Goal: Task Accomplishment & Management: Manage account settings

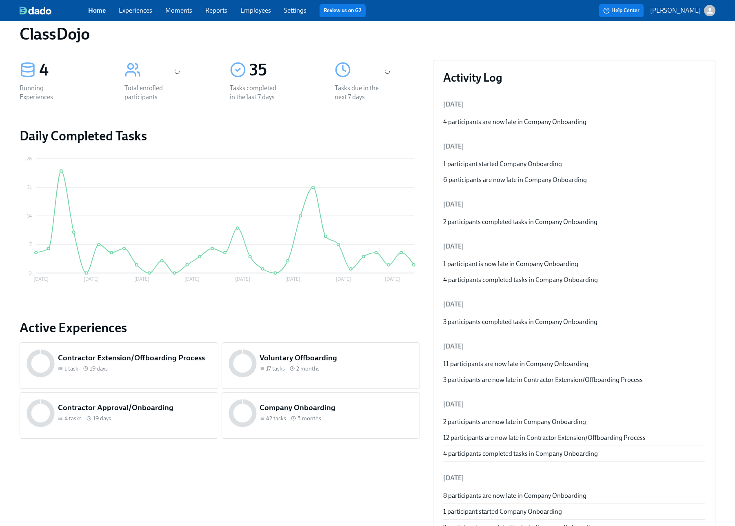
scroll to position [59, 0]
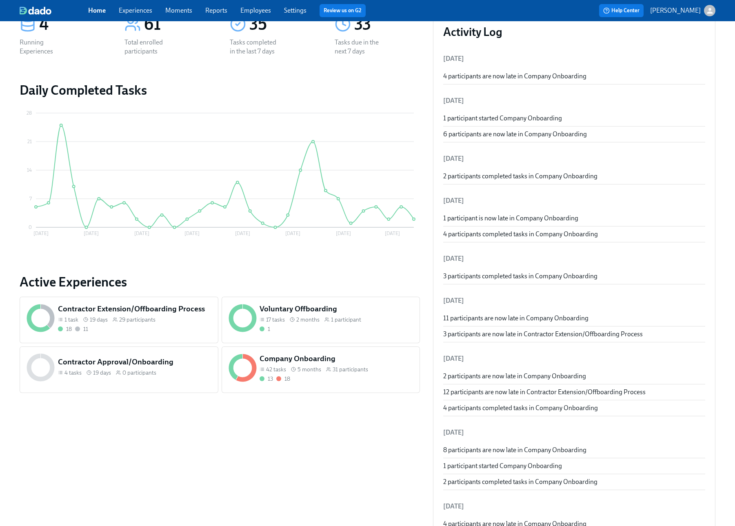
click at [359, 381] on div "13 18" at bounding box center [336, 379] width 153 height 8
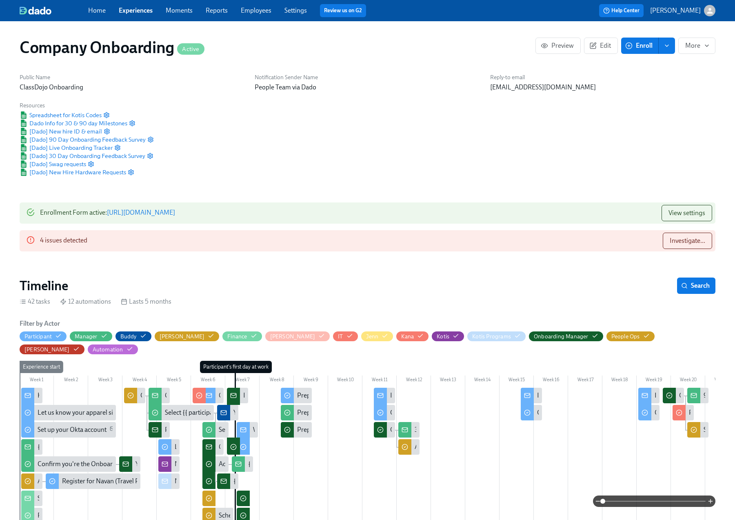
scroll to position [0, 14313]
click at [691, 246] on button "Investigate..." at bounding box center [687, 241] width 49 height 16
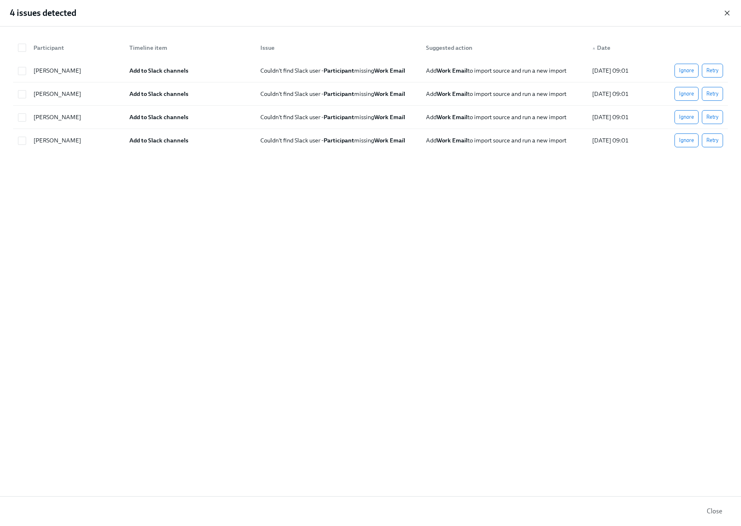
click at [727, 13] on icon "button" at bounding box center [727, 13] width 4 height 4
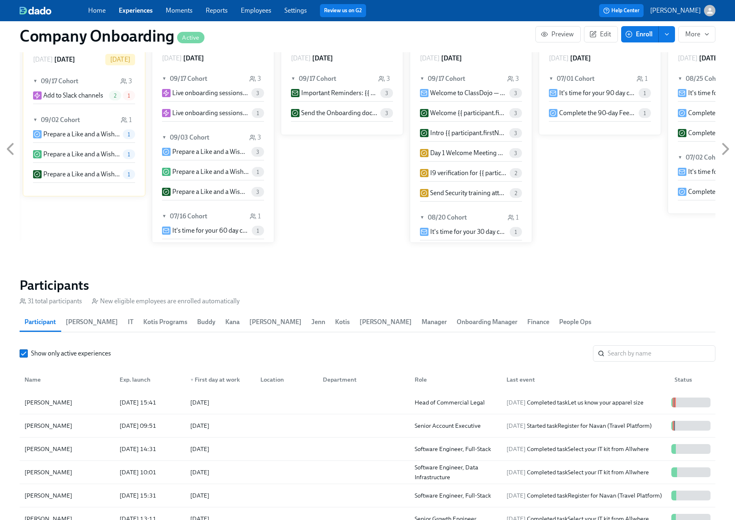
scroll to position [1018, 0]
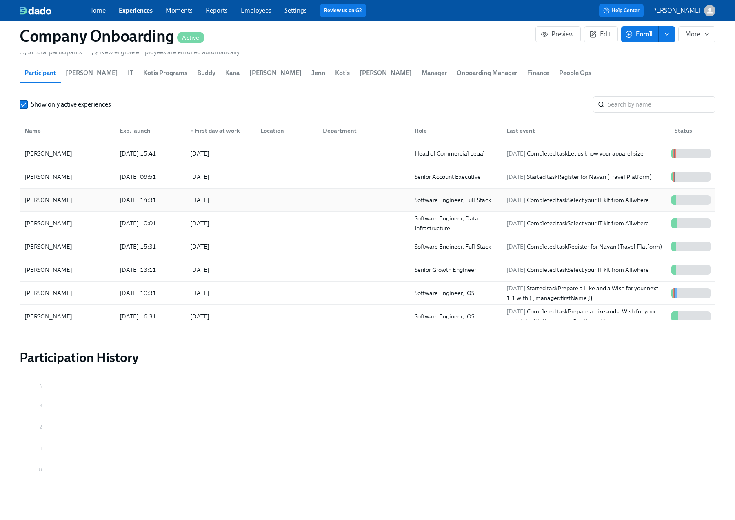
click at [339, 192] on div at bounding box center [362, 200] width 92 height 16
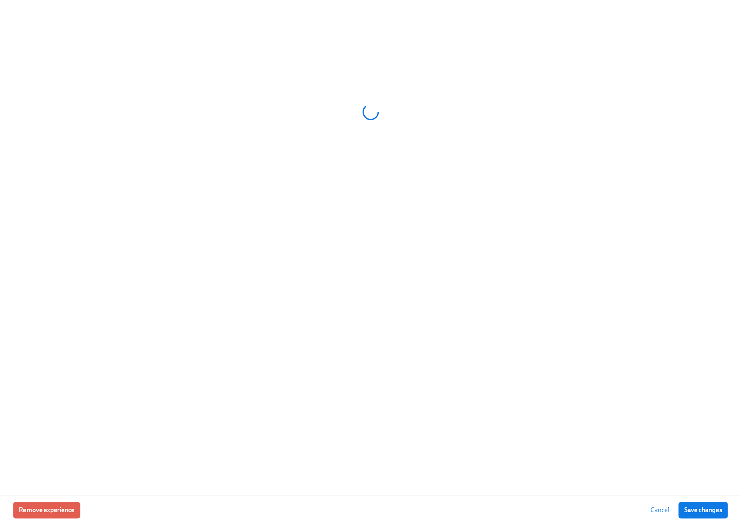
scroll to position [1012, 0]
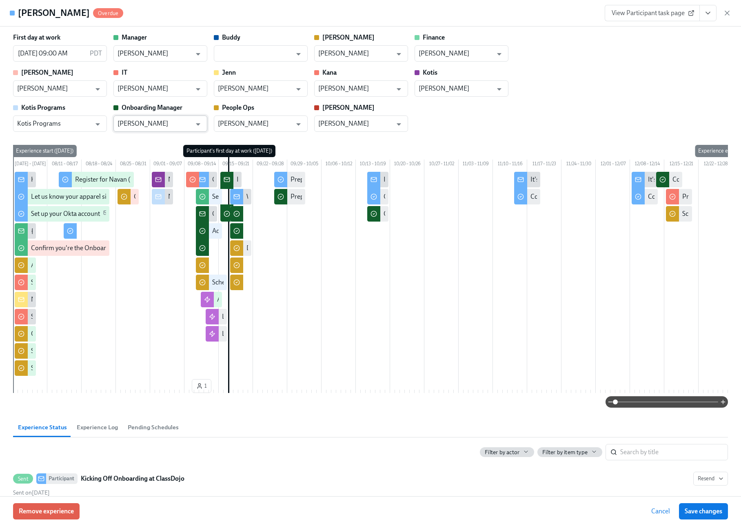
click at [167, 127] on input "[PERSON_NAME]" at bounding box center [155, 124] width 74 height 16
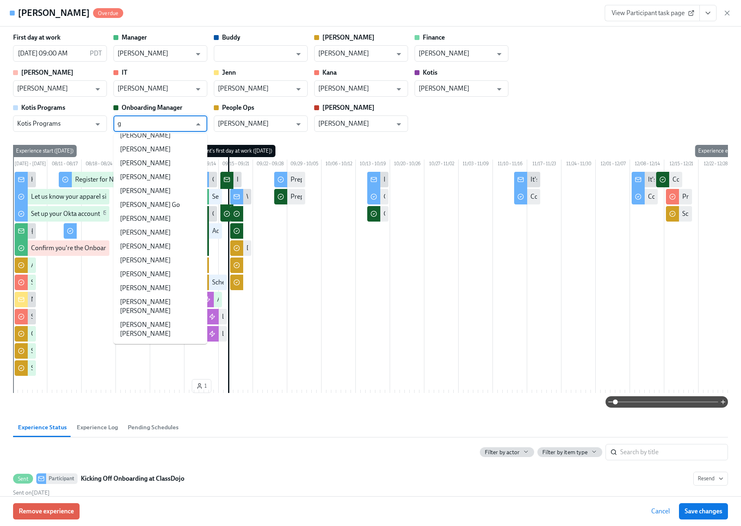
scroll to position [0, 0]
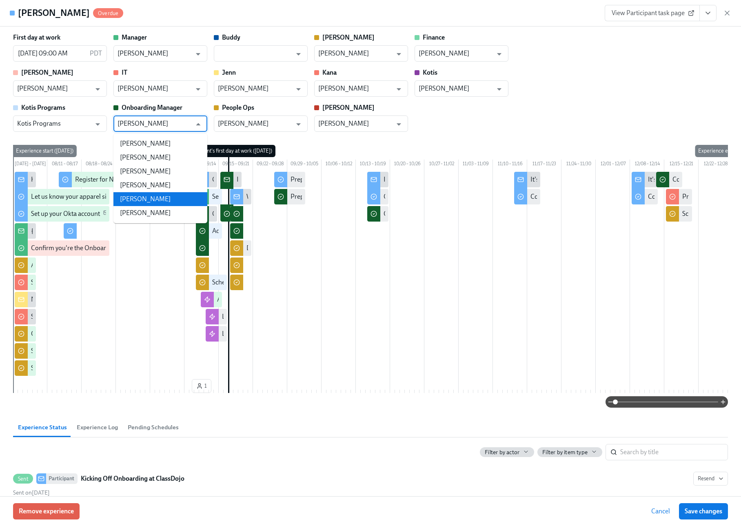
click at [163, 199] on li "[PERSON_NAME]" at bounding box center [160, 199] width 94 height 14
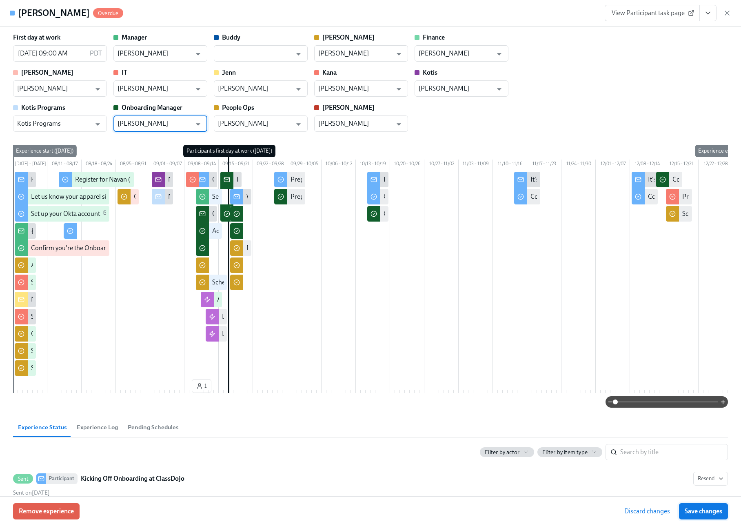
type input "[PERSON_NAME]"
click at [691, 512] on span "Save changes" at bounding box center [704, 511] width 38 height 8
type input "[PERSON_NAME]"
click at [563, 107] on div "First day at work [DATE] 09:00 AM PDT ​ Manager [PERSON_NAME] ​ Buddy ​ [PERSON…" at bounding box center [370, 82] width 715 height 99
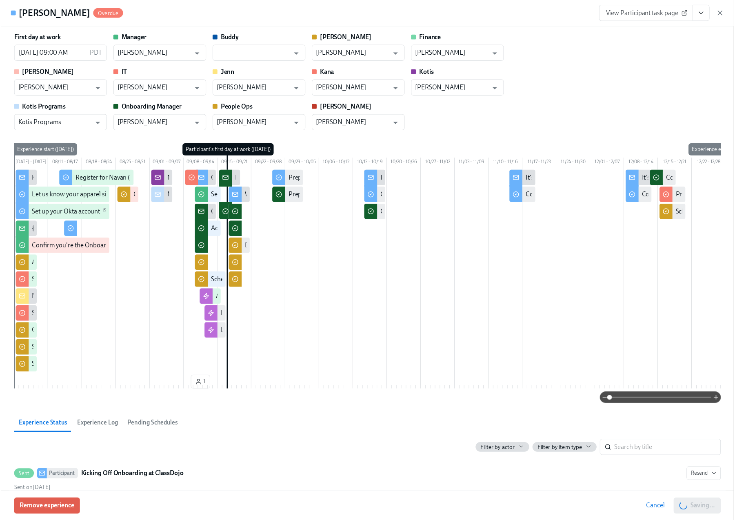
scroll to position [0, 19676]
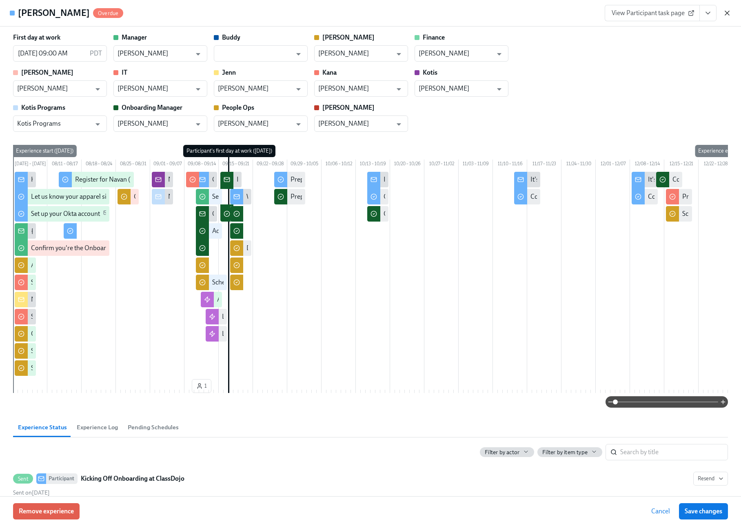
click at [729, 13] on icon "button" at bounding box center [727, 13] width 8 height 8
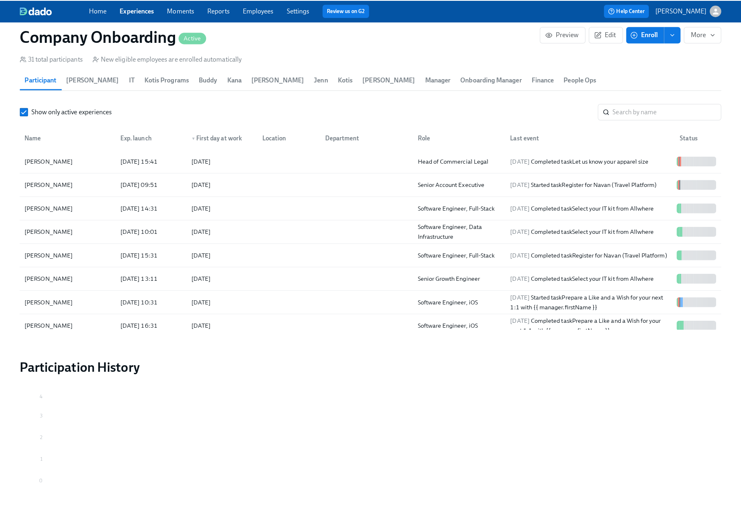
scroll to position [0, 19670]
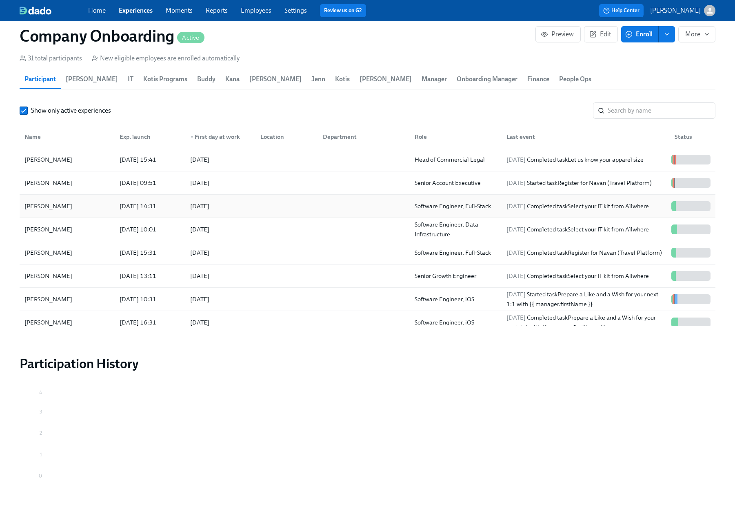
click at [365, 198] on div at bounding box center [362, 206] width 92 height 16
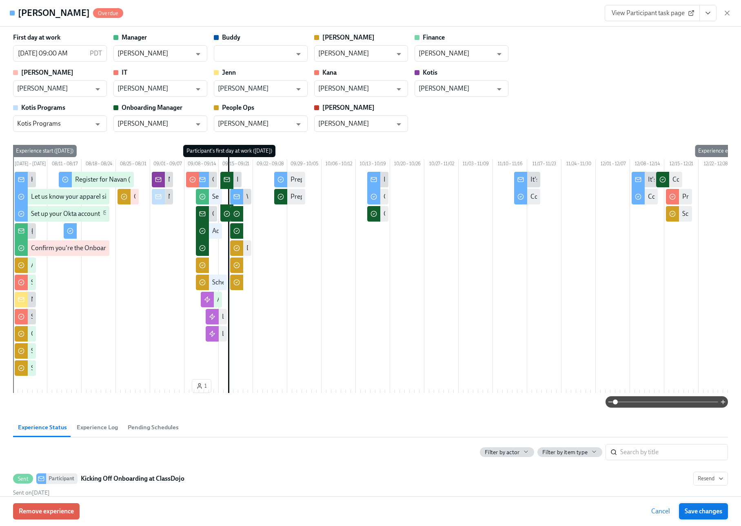
click at [713, 511] on span "Save changes" at bounding box center [704, 511] width 38 height 8
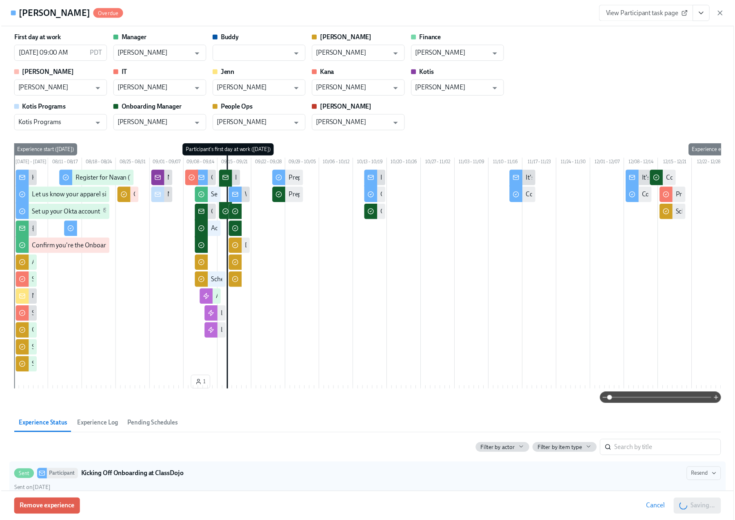
scroll to position [0, 19676]
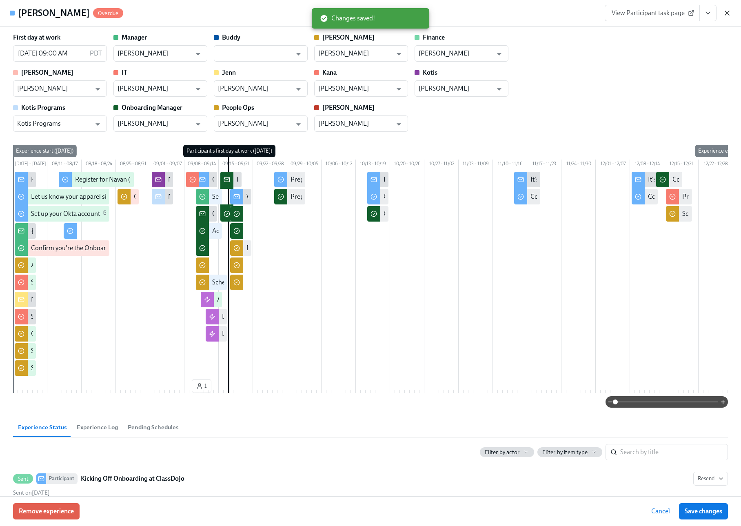
click at [727, 16] on icon "button" at bounding box center [727, 13] width 8 height 8
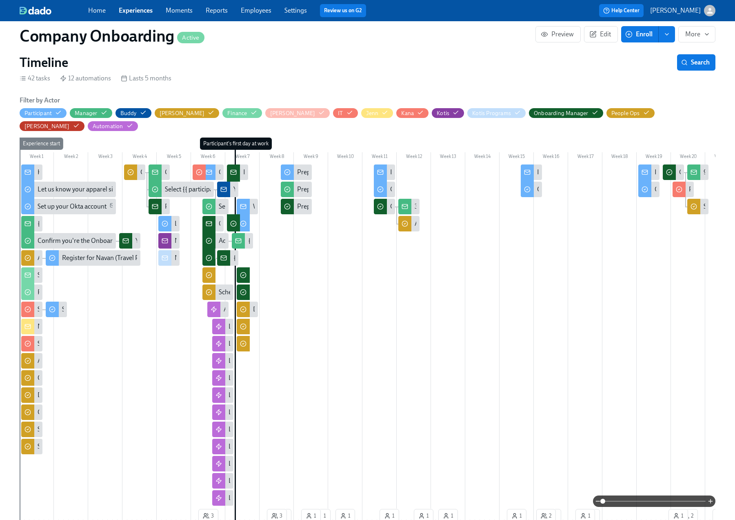
scroll to position [68, 0]
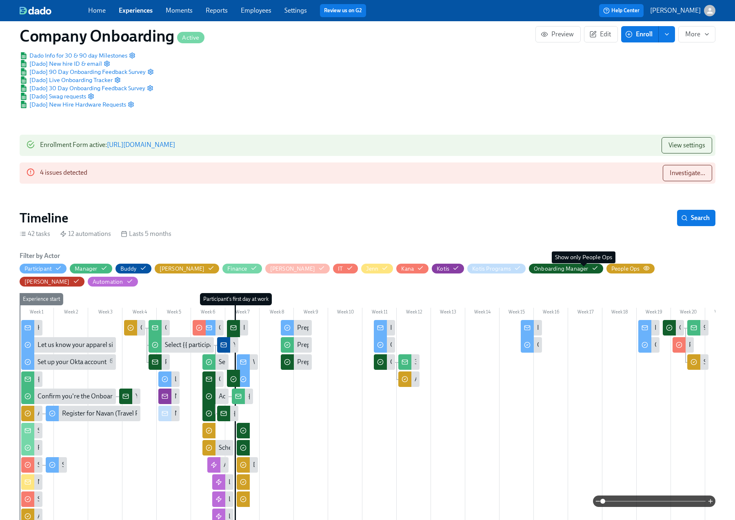
click at [643, 266] on icon "button" at bounding box center [646, 268] width 7 height 7
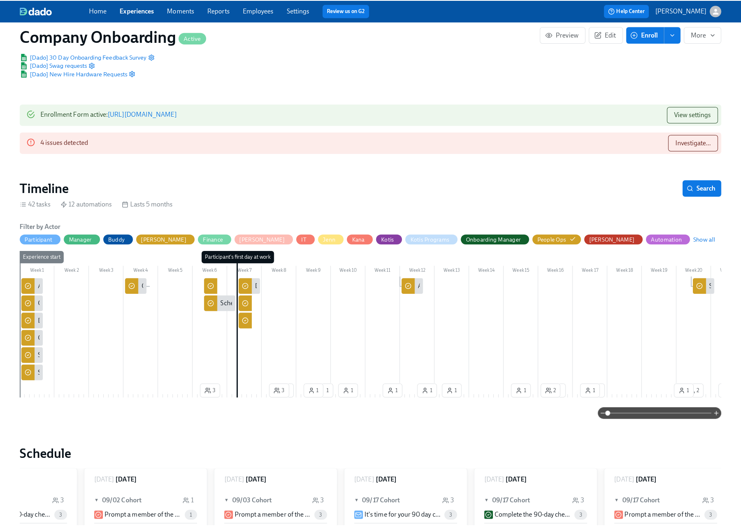
scroll to position [133, 0]
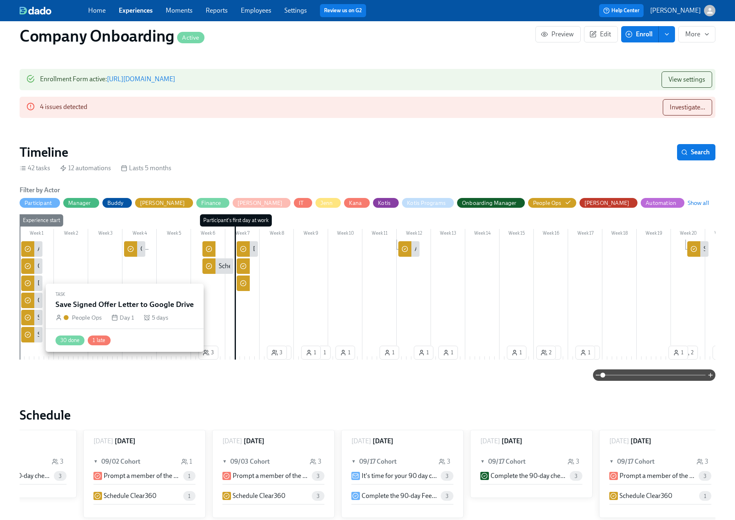
click at [38, 320] on div "Save Signed Offer Letter to Google Drive" at bounding box center [93, 317] width 111 height 9
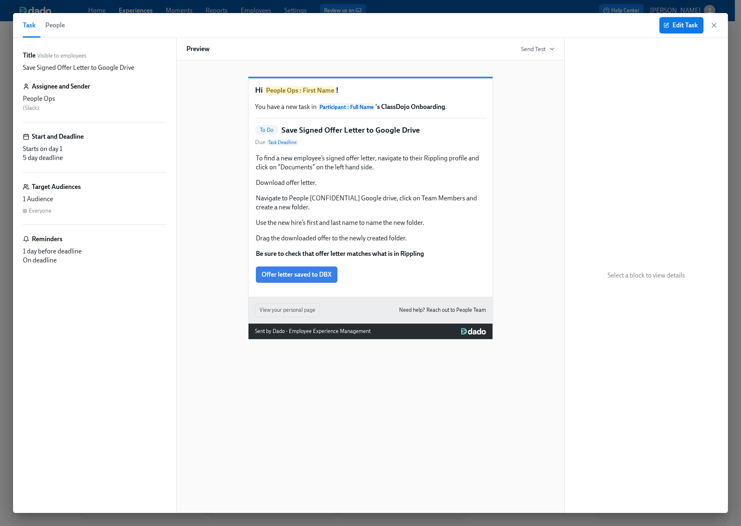
click at [687, 26] on span "Edit Task" at bounding box center [681, 25] width 33 height 8
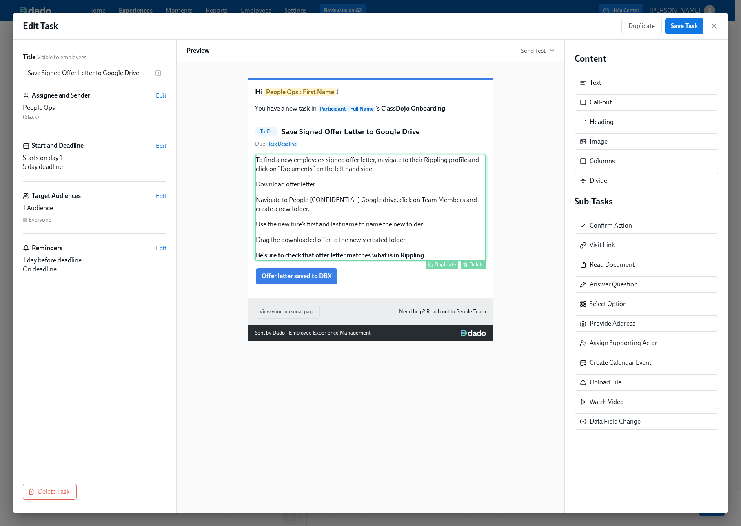
click at [422, 260] on div "To find a new employee’s signed offer letter, navigate to their Rippling profil…" at bounding box center [370, 208] width 231 height 106
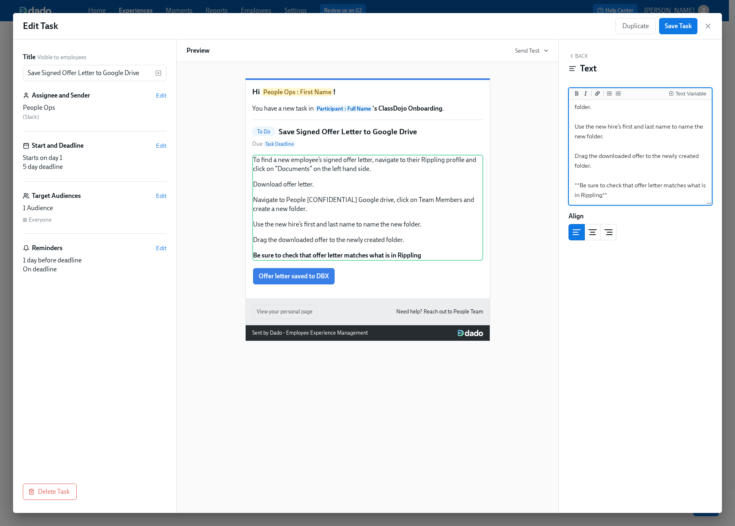
scroll to position [61, 0]
click at [634, 197] on textarea "To find a new employee’s signed offer letter, navigate to their Rippling profil…" at bounding box center [641, 112] width 140 height 184
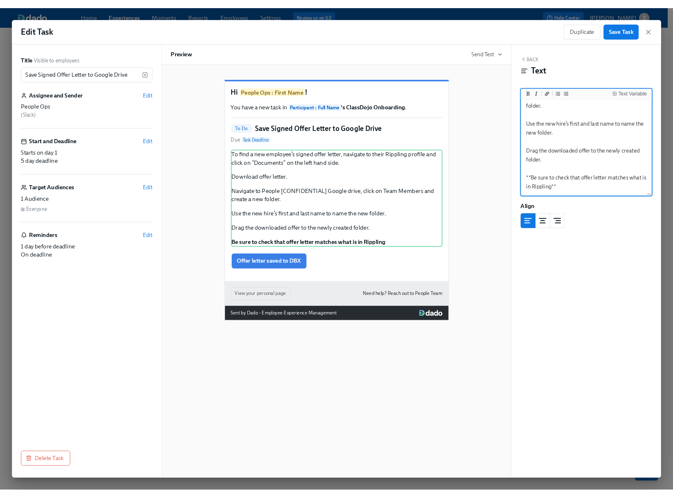
scroll to position [102, 0]
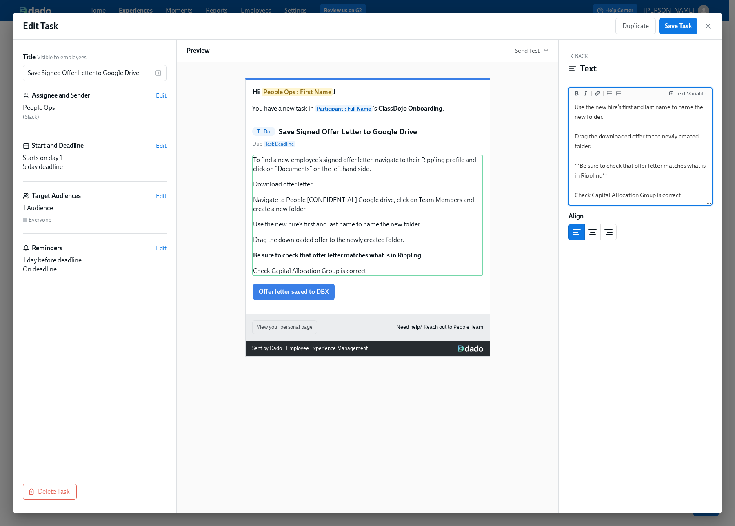
drag, startPoint x: 681, startPoint y: 197, endPoint x: 558, endPoint y: 198, distance: 122.9
click at [558, 198] on div "Title Visible to employees Save Signed Offer Letter to Google Drive ​ Assignee …" at bounding box center [367, 276] width 709 height 473
click at [578, 91] on icon "Add bold text" at bounding box center [576, 93] width 5 height 5
type textarea "To find a new employee’s signed offer letter, navigate to their Rippling profil…"
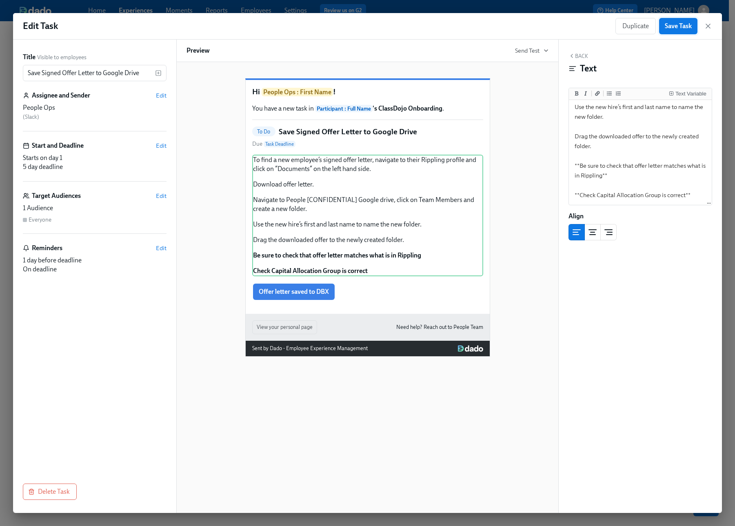
click at [680, 22] on span "Save Task" at bounding box center [678, 26] width 27 height 8
click at [709, 28] on icon "button" at bounding box center [708, 26] width 8 height 8
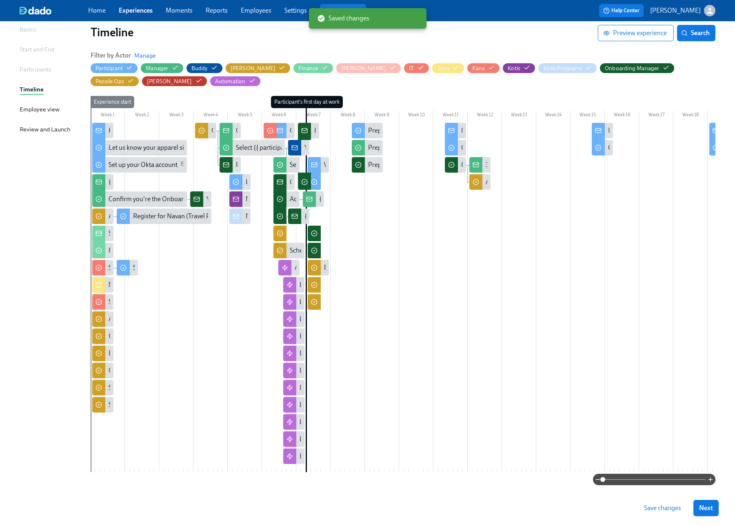
click at [655, 507] on span "Save changes" at bounding box center [662, 508] width 37 height 8
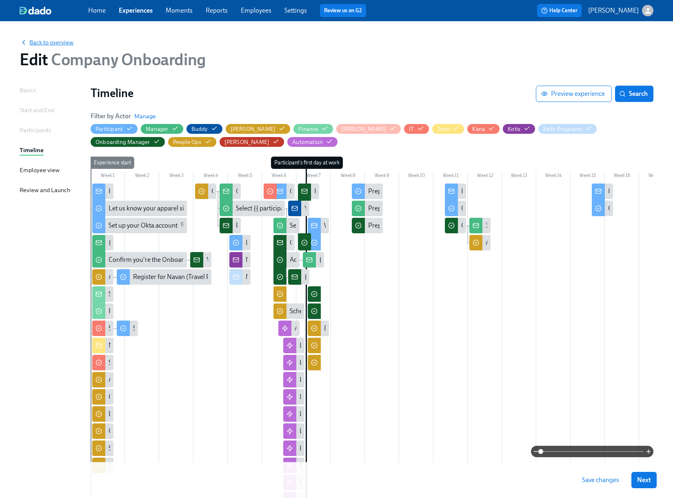
click at [51, 42] on span "Back to overview" at bounding box center [47, 42] width 54 height 8
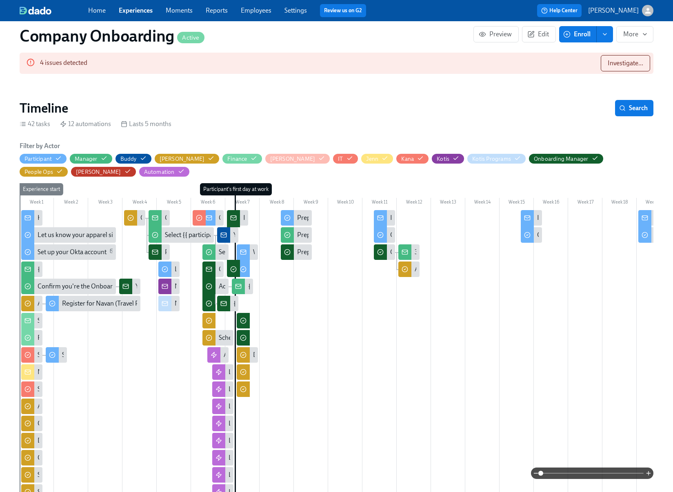
scroll to position [310, 0]
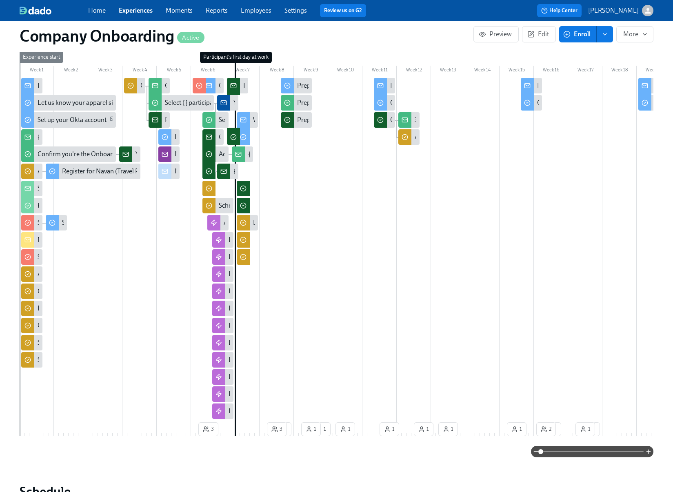
click at [578, 38] on span "Enroll" at bounding box center [578, 34] width 26 height 8
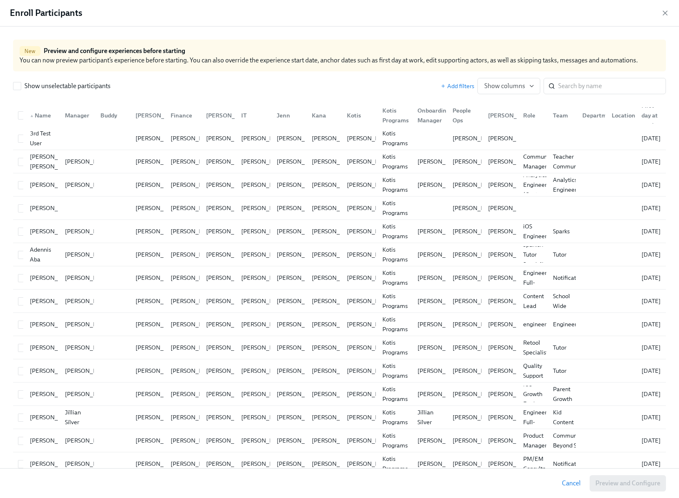
drag, startPoint x: 664, startPoint y: 12, endPoint x: 186, endPoint y: 24, distance: 478.1
click at [664, 12] on icon "button" at bounding box center [665, 13] width 4 height 4
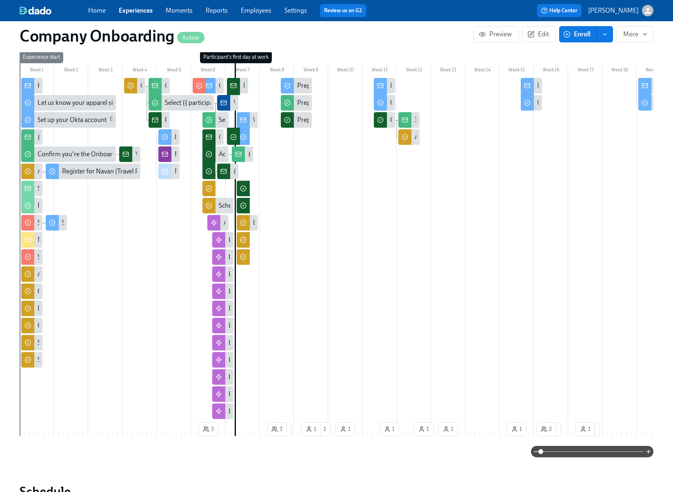
click at [263, 13] on link "Employees" at bounding box center [256, 11] width 31 height 8
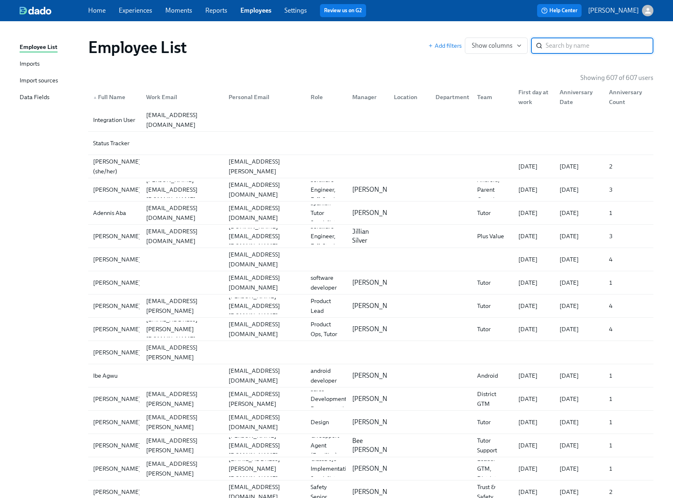
click at [38, 60] on div "Imports" at bounding box center [30, 64] width 20 height 10
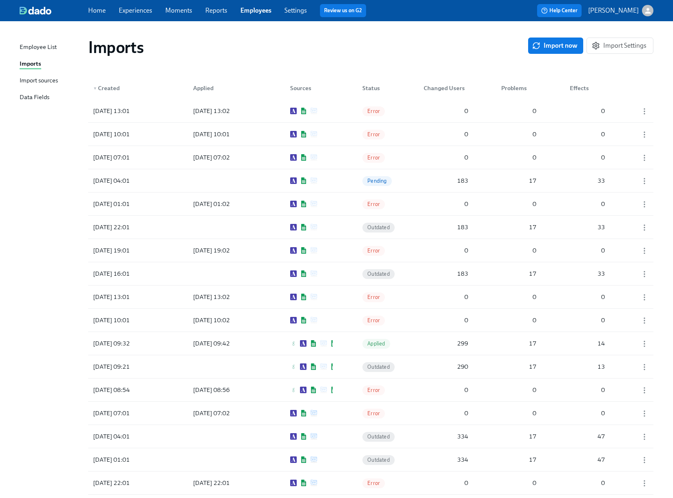
click at [551, 45] on span "Import now" at bounding box center [556, 46] width 44 height 8
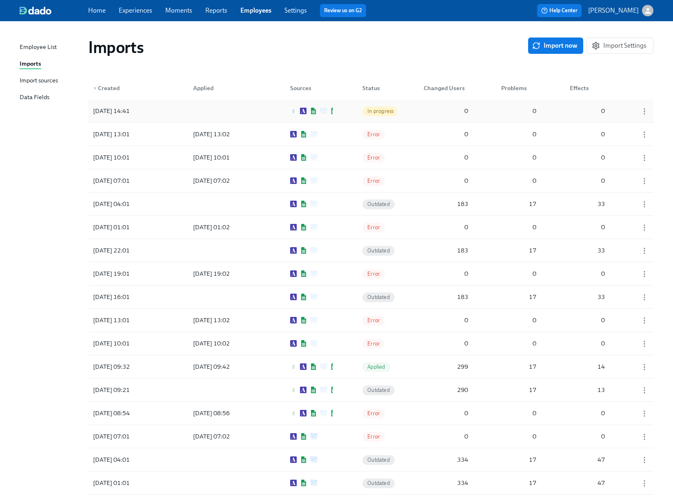
click at [232, 111] on div at bounding box center [223, 111] width 73 height 16
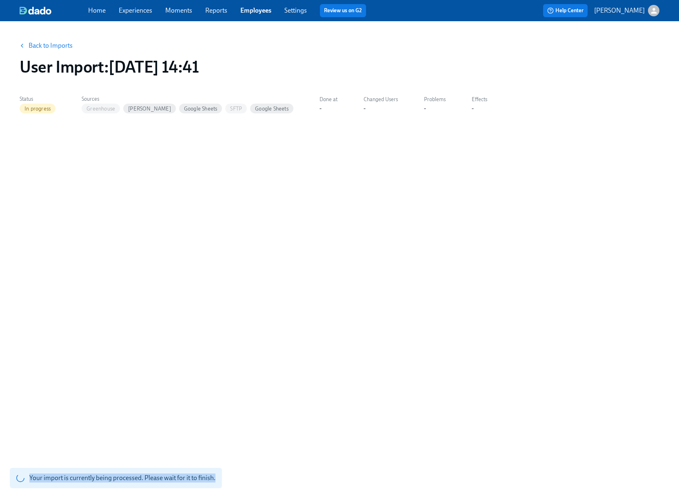
drag, startPoint x: 680, startPoint y: 493, endPoint x: 720, endPoint y: 515, distance: 46.2
click at [679, 498] on html "Home Experiences Moments Reports Employees Settings Review us on G2 Help Center…" at bounding box center [339, 249] width 679 height 498
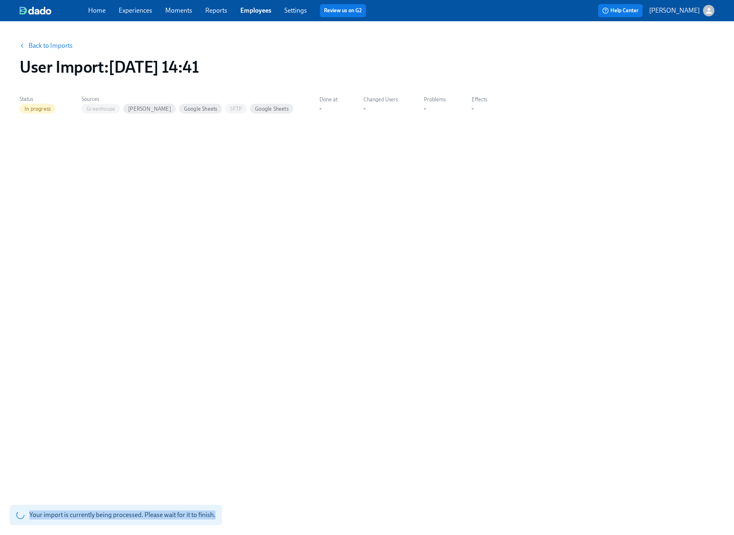
click at [34, 46] on link "Back to Imports" at bounding box center [51, 46] width 44 height 8
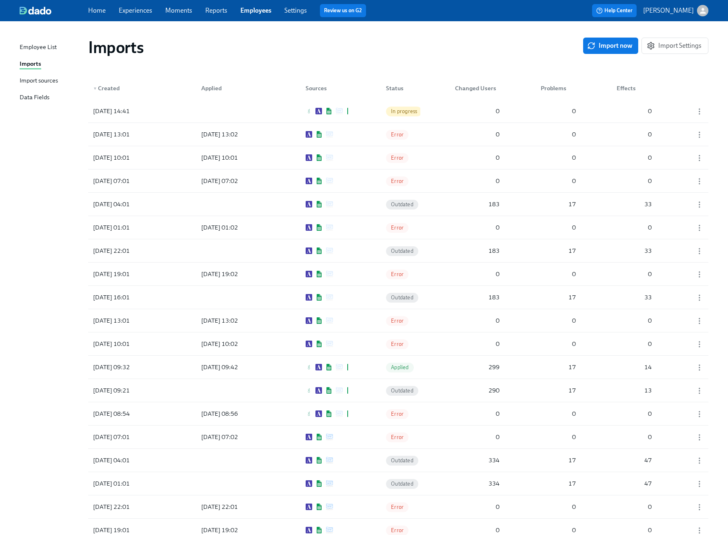
click at [147, 13] on link "Experiences" at bounding box center [135, 11] width 33 height 8
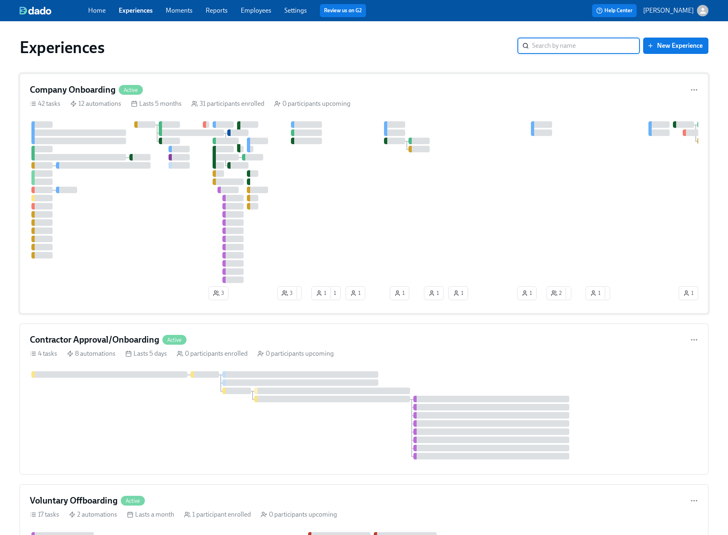
click at [464, 88] on div "Company Onboarding Active" at bounding box center [364, 90] width 669 height 12
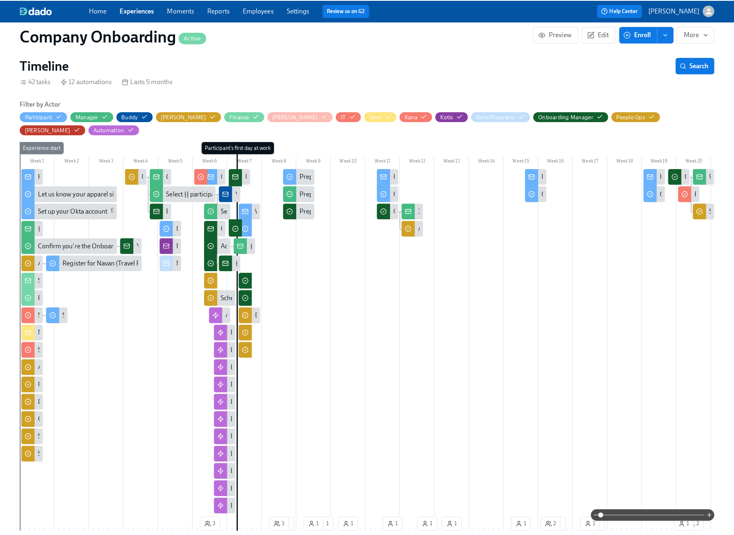
scroll to position [229, 0]
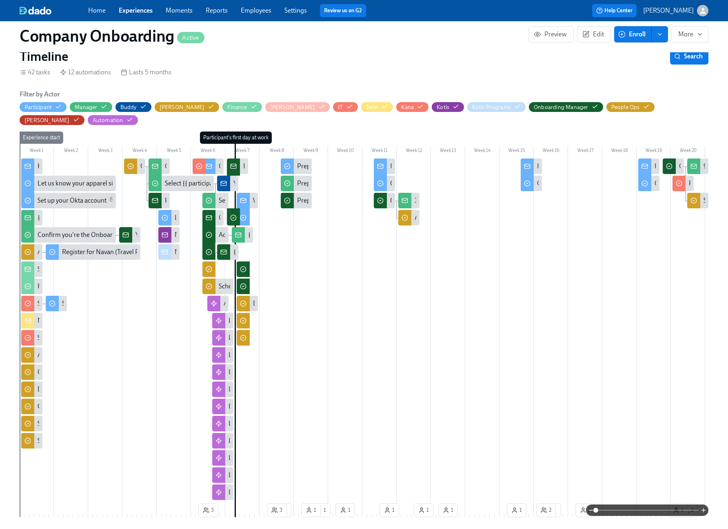
click at [38, 162] on div "Kicking Off Onboarding at ClassDojo" at bounding box center [89, 166] width 102 height 9
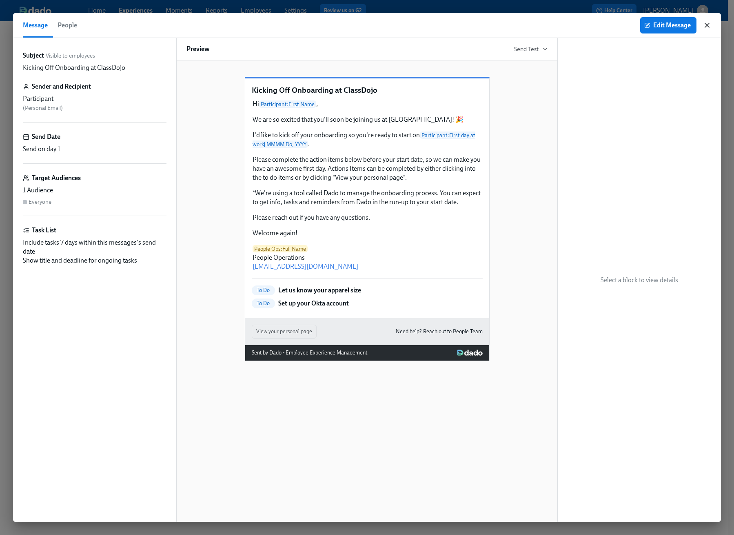
click at [709, 26] on icon "button" at bounding box center [707, 25] width 8 height 8
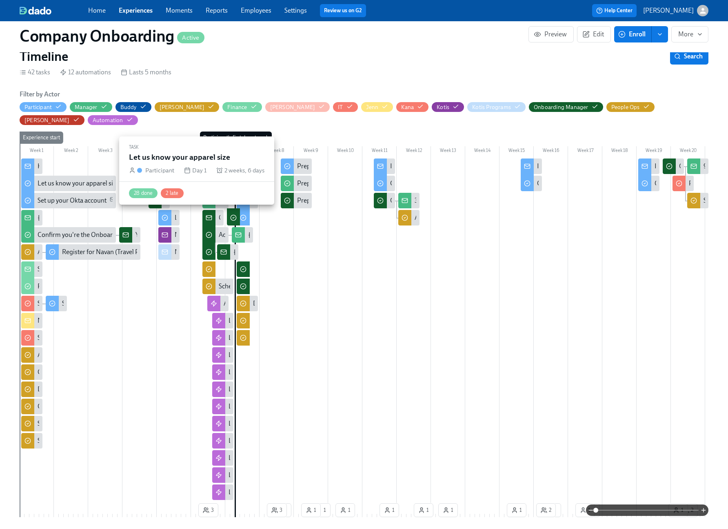
click at [87, 179] on div "Let us know your apparel size" at bounding box center [79, 183] width 82 height 9
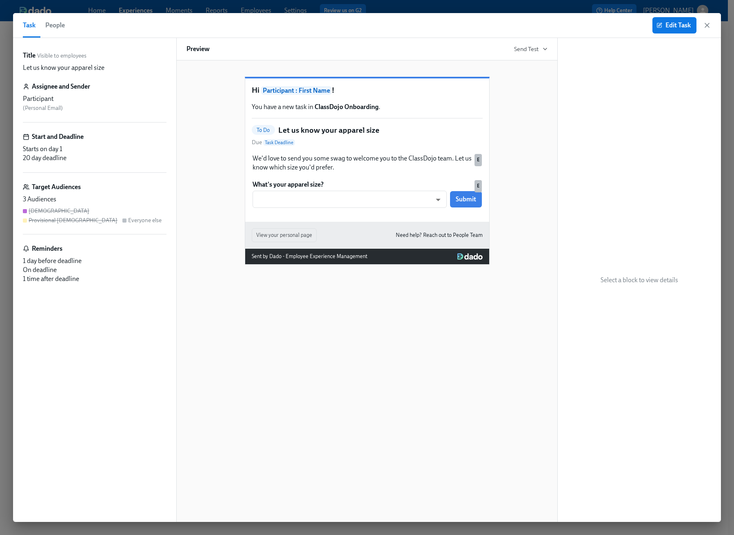
drag, startPoint x: 707, startPoint y: 25, endPoint x: 507, endPoint y: 282, distance: 326.0
click at [707, 25] on icon "button" at bounding box center [707, 25] width 4 height 4
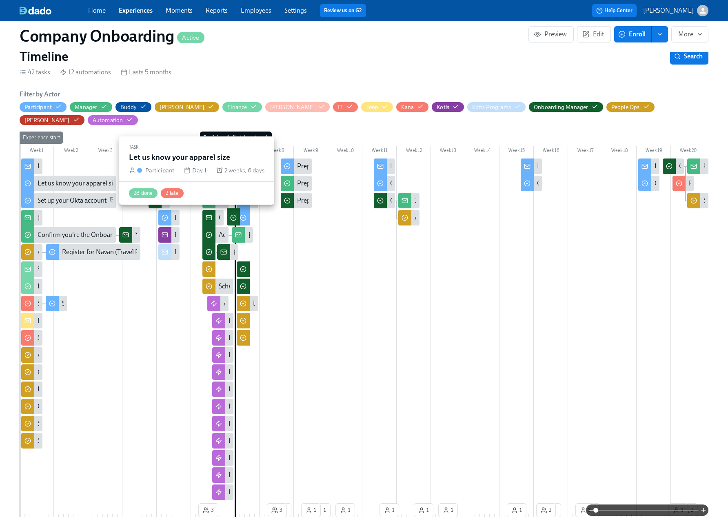
click at [59, 179] on div "Let us know your apparel size" at bounding box center [79, 183] width 82 height 9
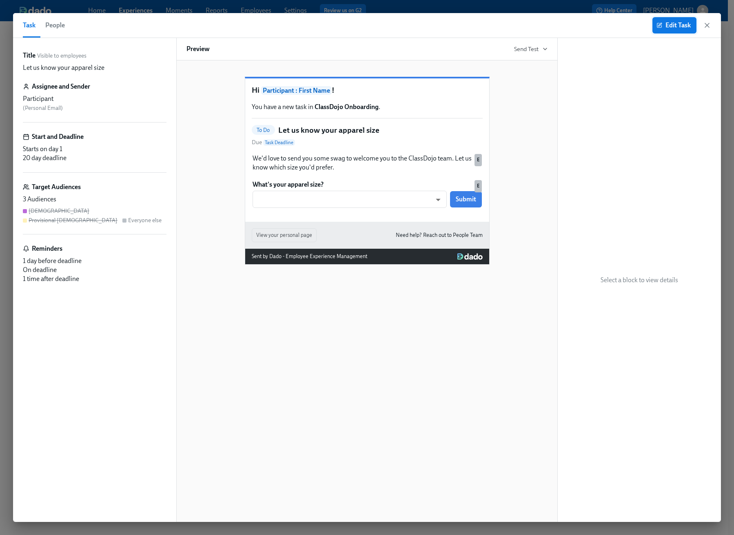
click at [675, 25] on span "Edit Task" at bounding box center [674, 25] width 33 height 8
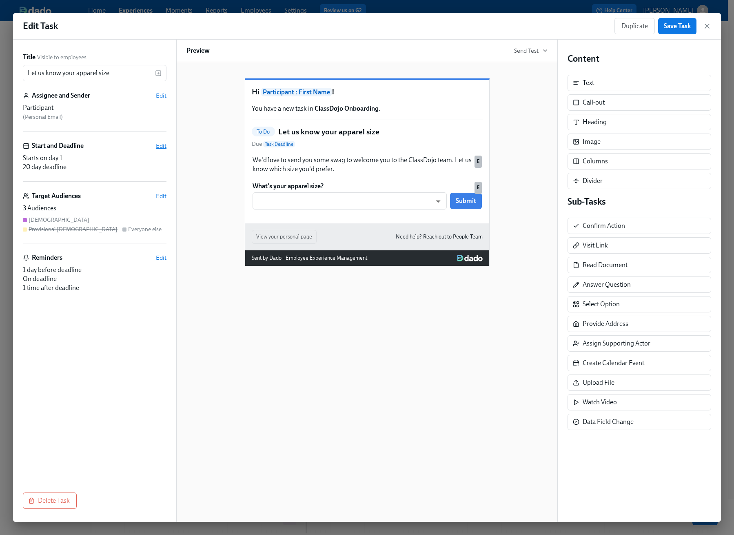
click at [158, 146] on span "Edit" at bounding box center [161, 146] width 11 height 8
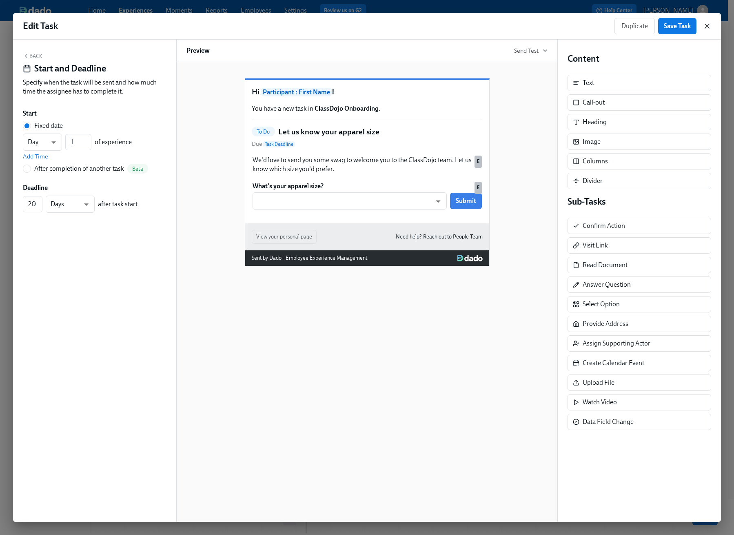
click at [706, 27] on icon "button" at bounding box center [707, 26] width 4 height 4
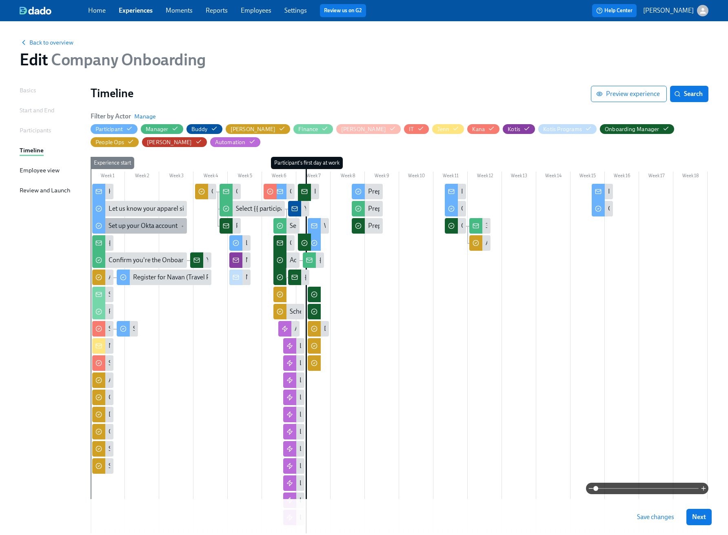
click at [135, 227] on div "Set up your Okta account" at bounding box center [143, 225] width 69 height 9
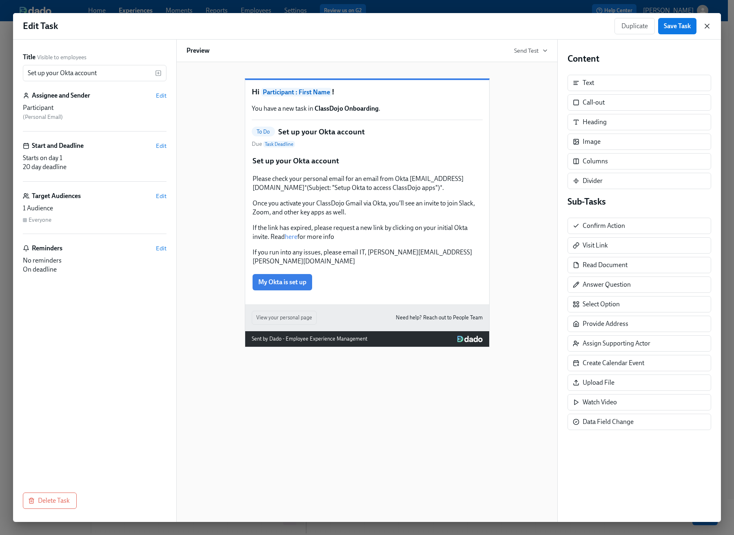
click at [705, 27] on icon "button" at bounding box center [707, 26] width 8 height 8
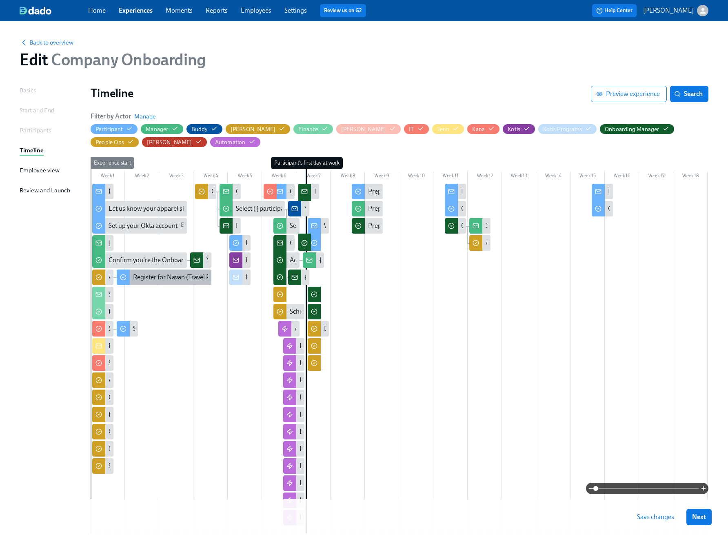
click at [177, 273] on div "Register for Navan (Travel Platform)" at bounding box center [183, 277] width 100 height 9
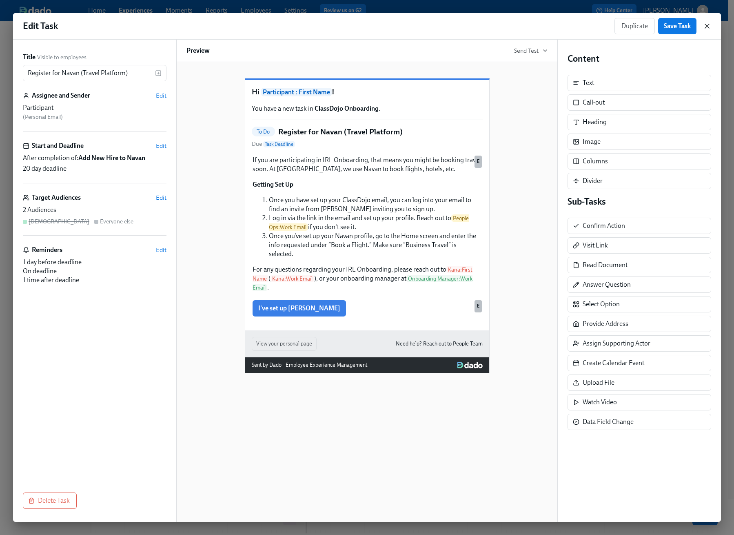
click at [706, 26] on icon "button" at bounding box center [707, 26] width 8 height 8
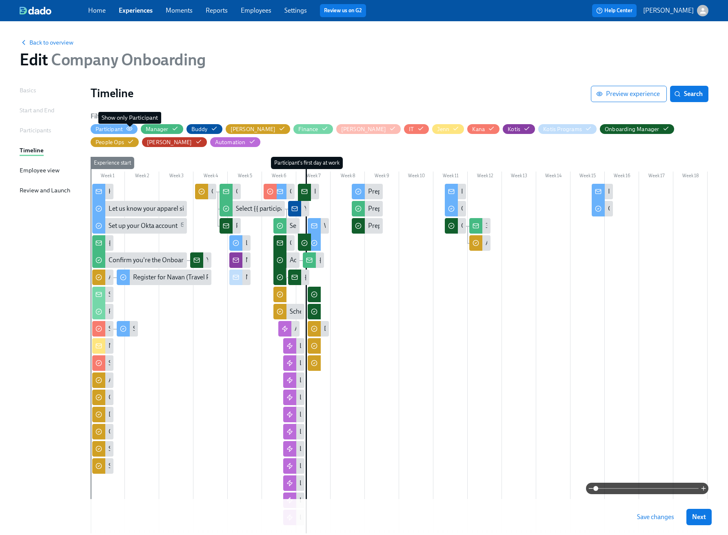
click at [130, 130] on icon "button" at bounding box center [129, 128] width 7 height 7
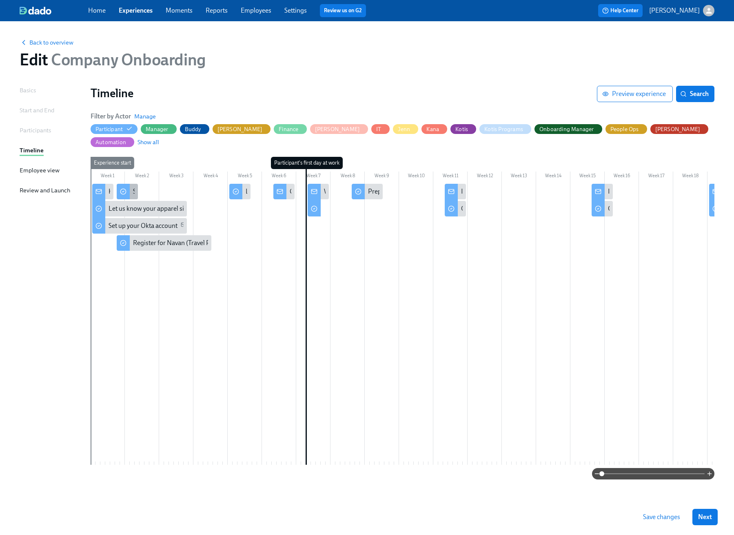
click at [134, 187] on div "Select your IT kit from Allwhere" at bounding box center [176, 191] width 87 height 9
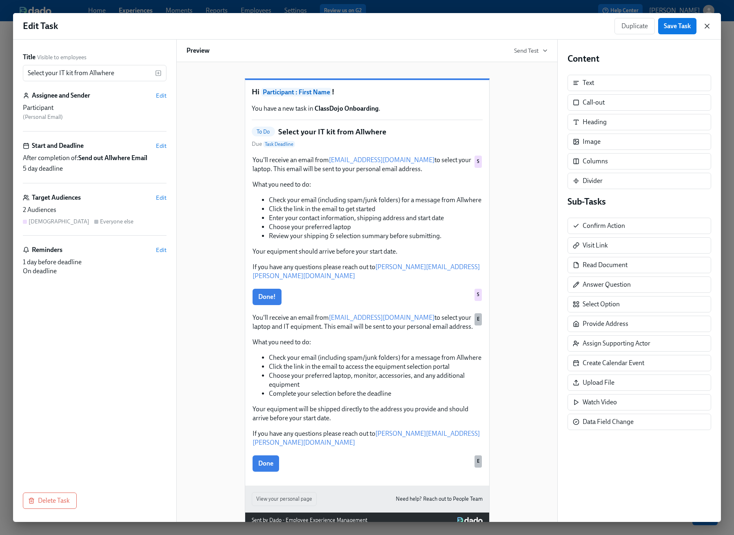
click at [706, 27] on icon "button" at bounding box center [707, 26] width 4 height 4
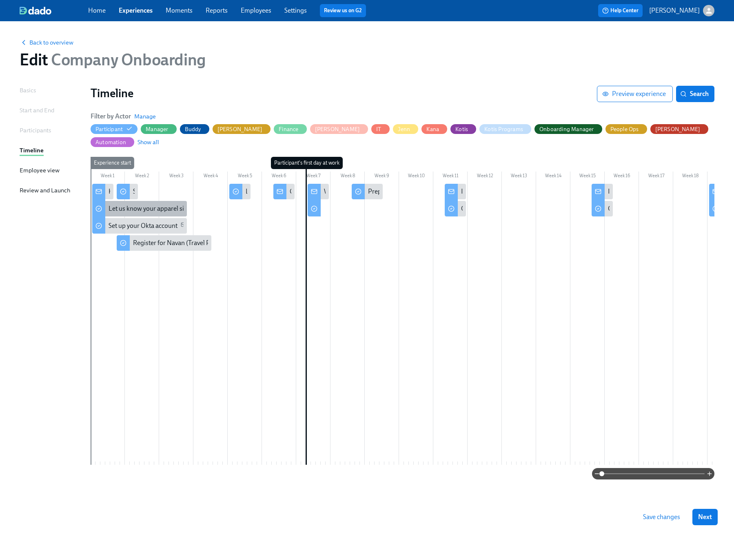
click at [120, 204] on div "Let us know your apparel size" at bounding box center [150, 208] width 82 height 9
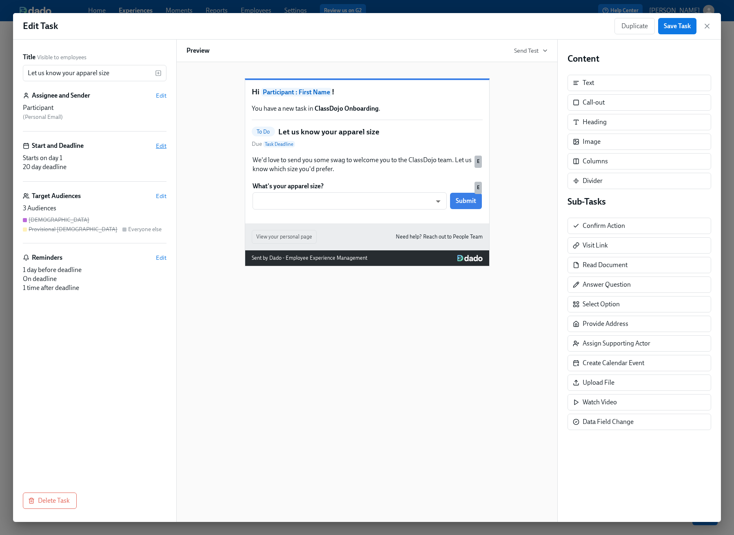
click at [157, 145] on span "Edit" at bounding box center [161, 146] width 11 height 8
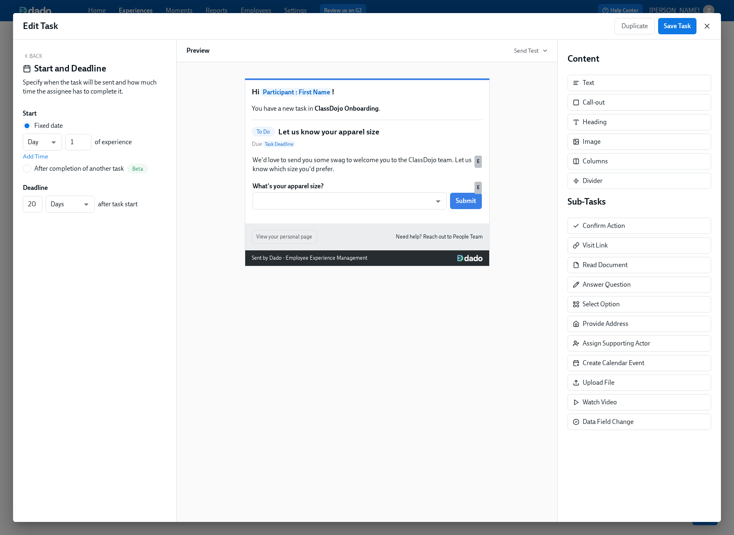
click at [705, 28] on icon "button" at bounding box center [707, 26] width 4 height 4
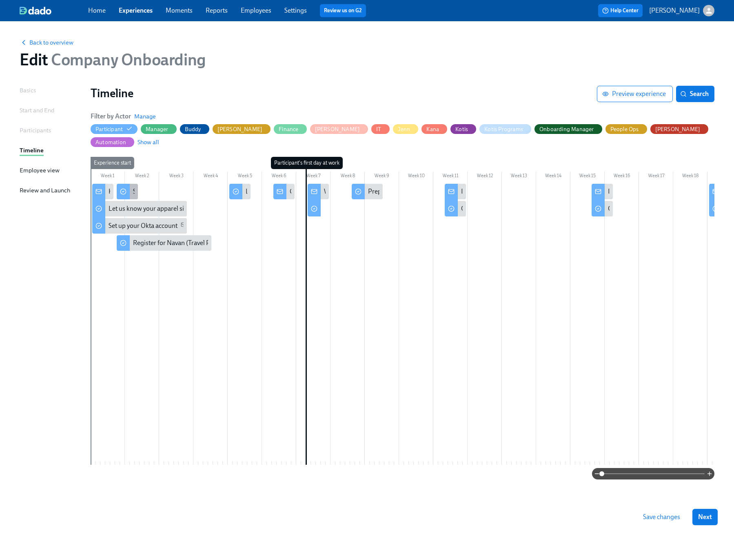
click at [135, 184] on div "Select your IT kit from Allwhere" at bounding box center [127, 192] width 21 height 16
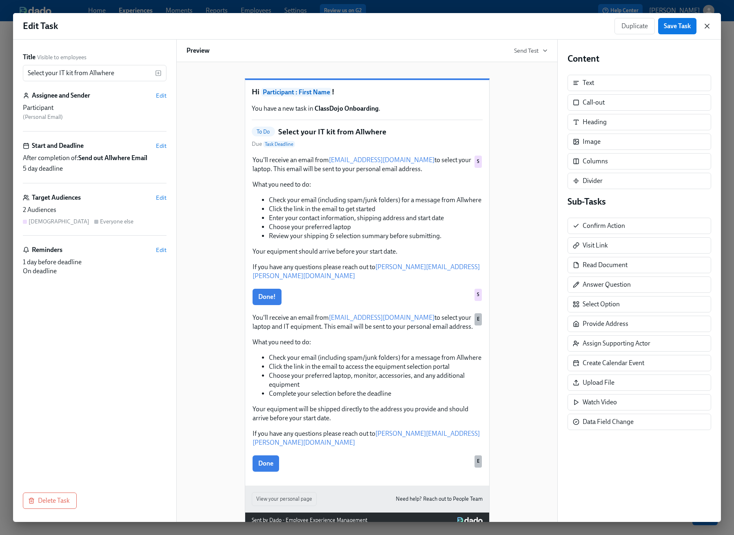
click at [708, 27] on icon "button" at bounding box center [707, 26] width 4 height 4
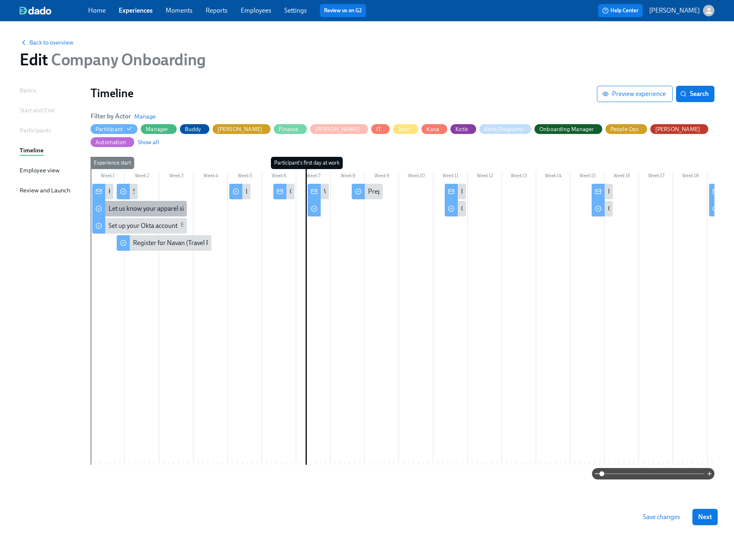
click at [144, 204] on div "Let us know your apparel size" at bounding box center [150, 208] width 82 height 9
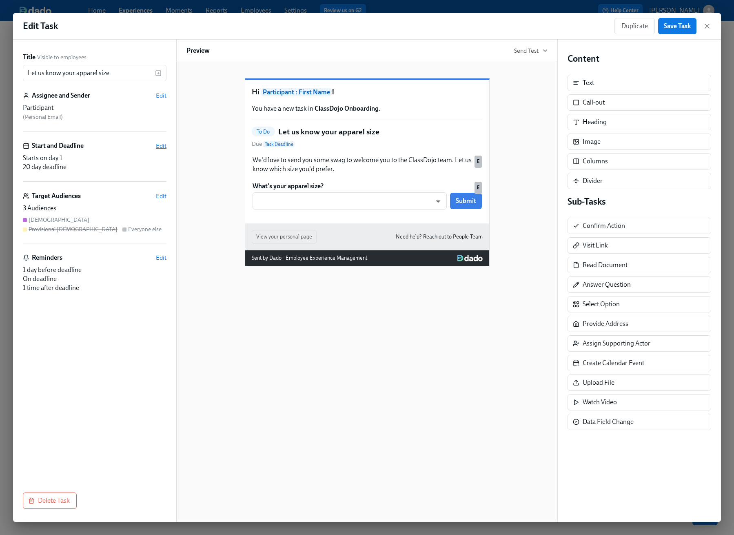
click at [159, 146] on span "Edit" at bounding box center [161, 146] width 11 height 8
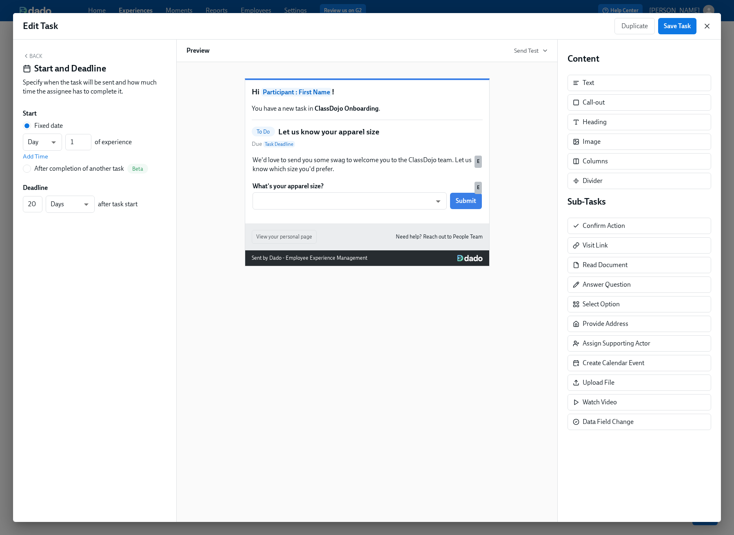
click at [709, 27] on icon "button" at bounding box center [707, 26] width 8 height 8
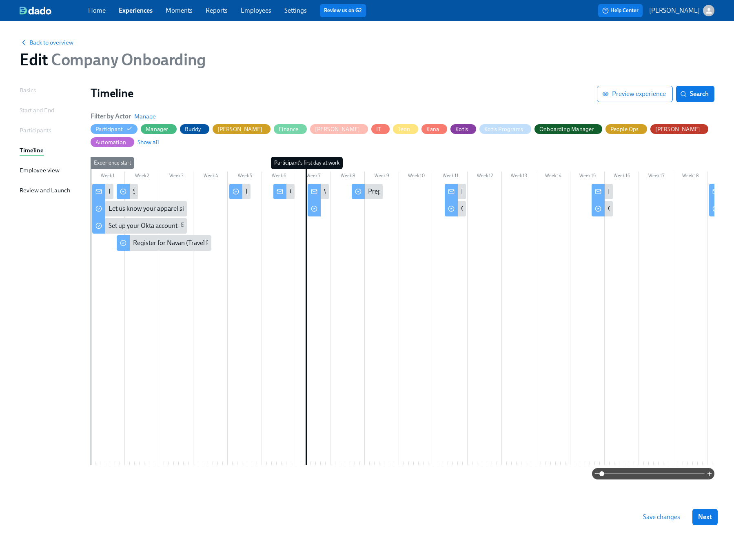
click at [307, 157] on div "Participant's first day at work" at bounding box center [308, 311] width 5 height 308
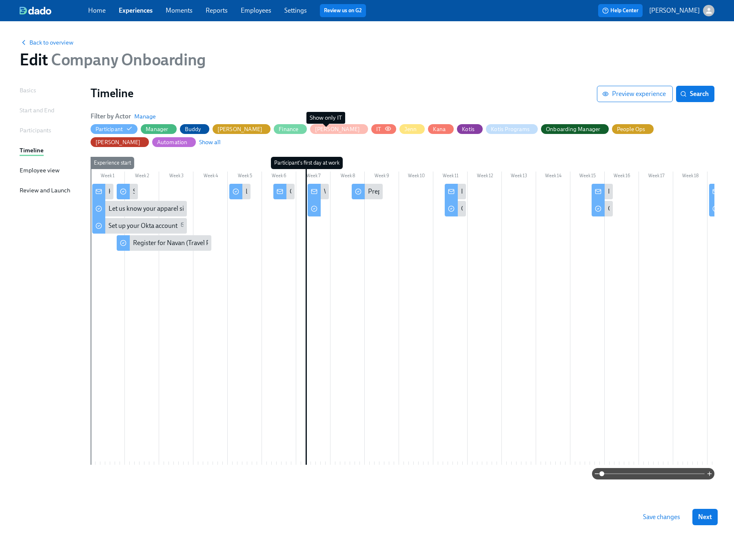
click at [385, 127] on icon "button" at bounding box center [388, 128] width 7 height 7
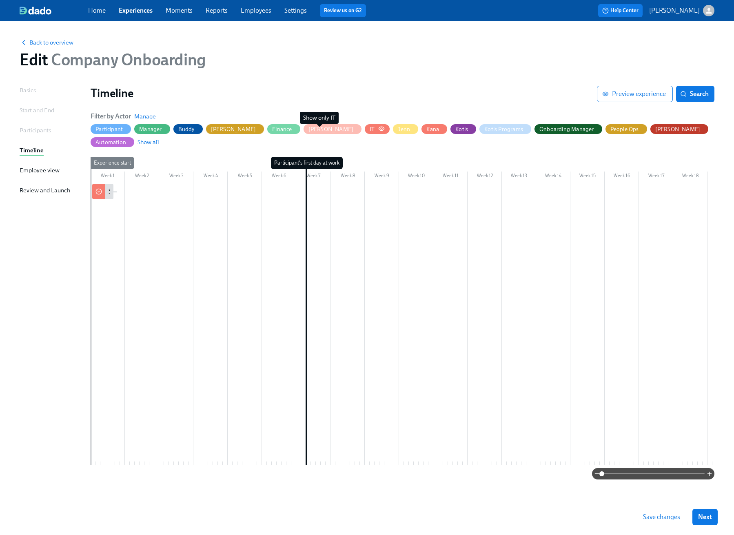
click at [379, 127] on icon "button" at bounding box center [381, 129] width 5 height 4
click at [107, 184] on div "Send out Allwhere Email" at bounding box center [102, 192] width 21 height 16
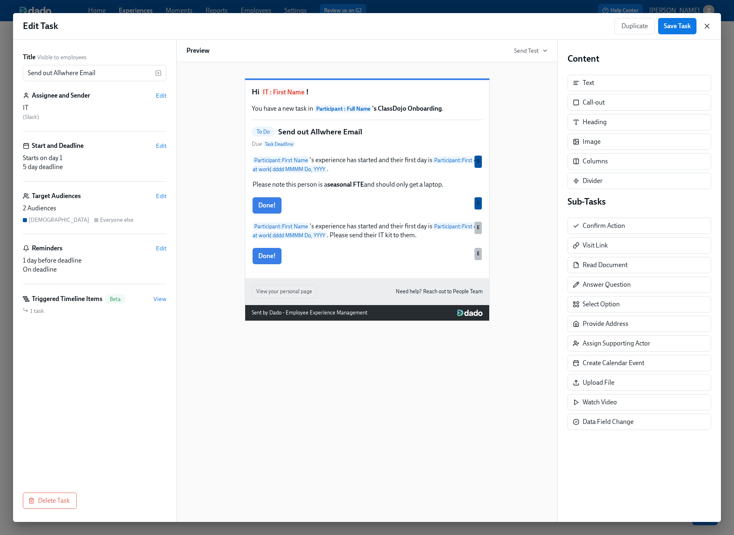
click at [708, 28] on icon "button" at bounding box center [707, 26] width 8 height 8
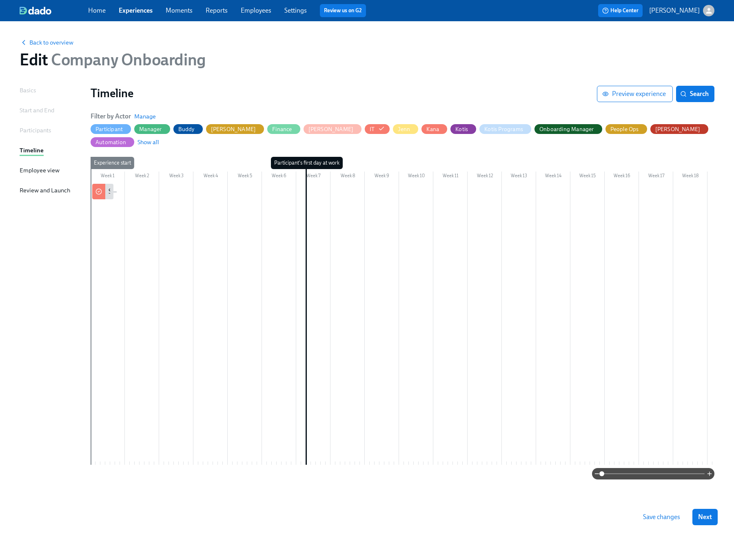
click at [260, 77] on div "Back to overview Edit Company Onboarding Basics Start and End Participants Time…" at bounding box center [367, 273] width 695 height 484
click at [31, 150] on div "Timeline" at bounding box center [32, 150] width 24 height 9
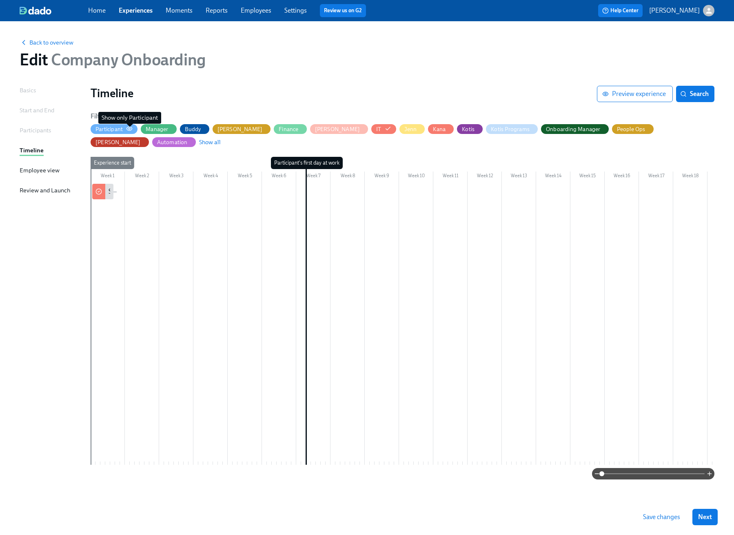
click at [131, 129] on icon "button" at bounding box center [129, 128] width 7 height 7
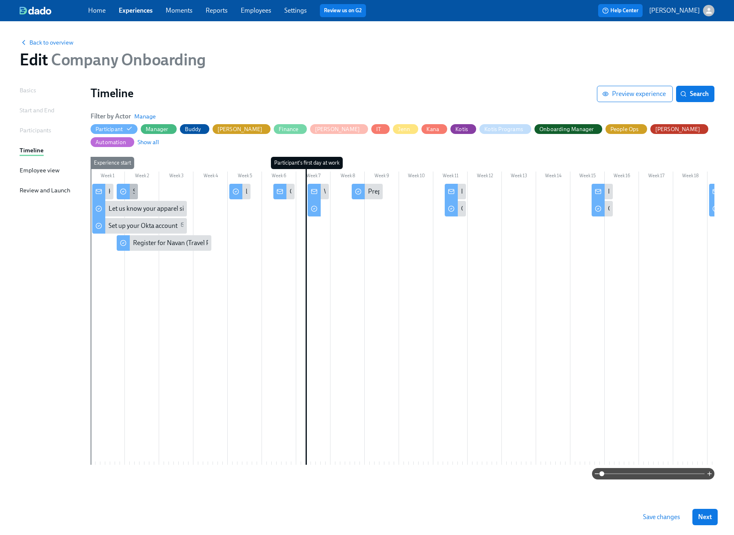
click at [130, 184] on div "Select your IT kit from Allwhere" at bounding box center [127, 192] width 21 height 16
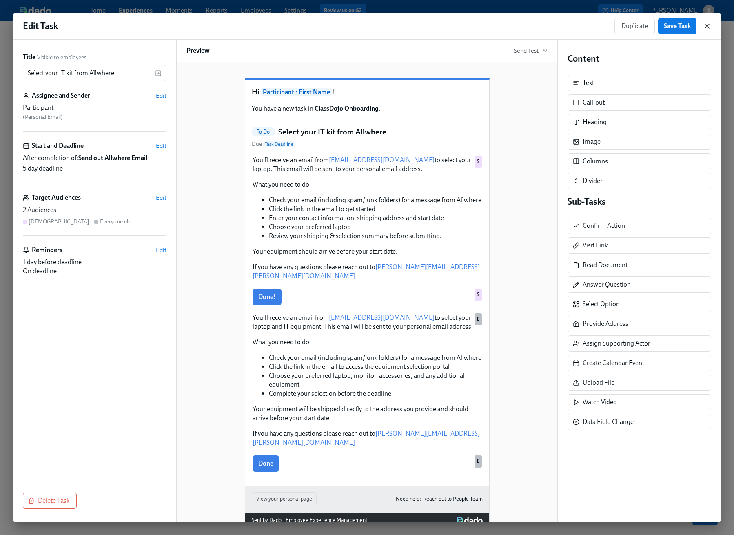
click at [709, 27] on icon "button" at bounding box center [707, 26] width 8 height 8
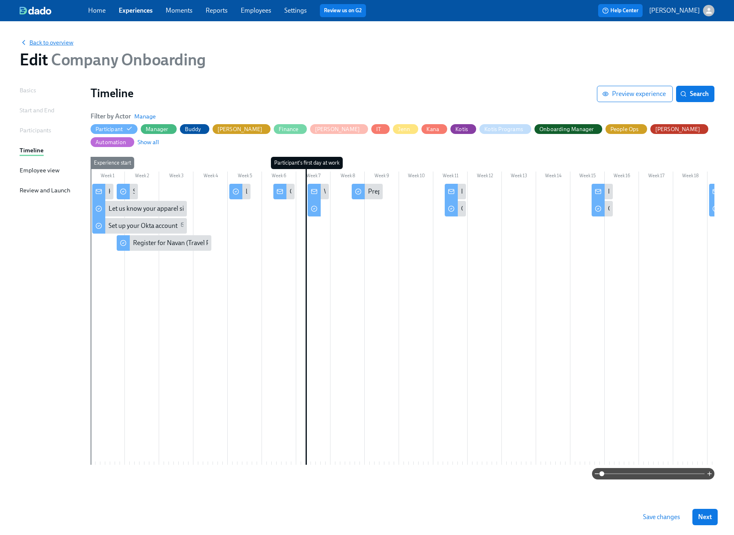
click at [53, 43] on span "Back to overview" at bounding box center [47, 42] width 54 height 8
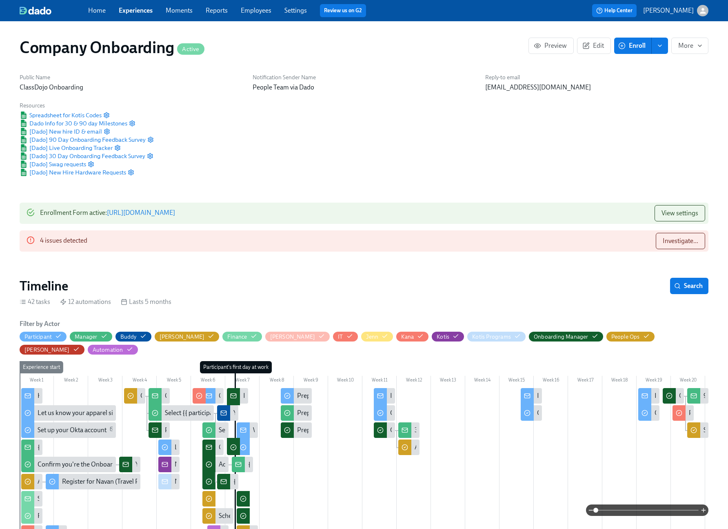
click at [251, 13] on link "Employees" at bounding box center [256, 11] width 31 height 8
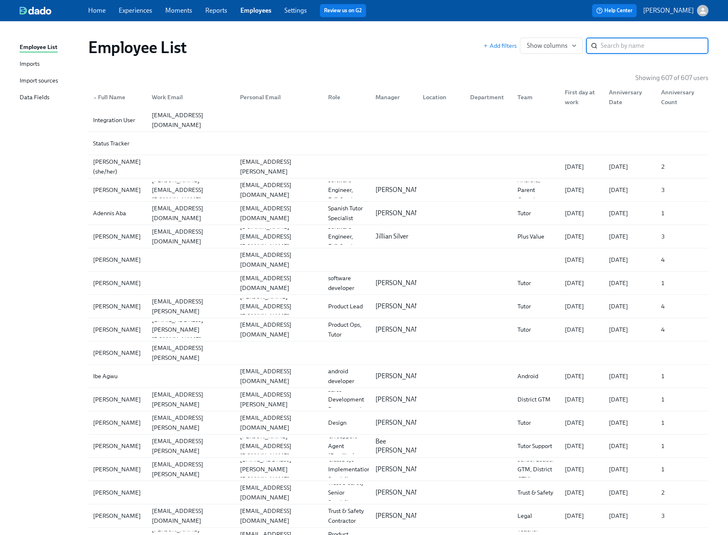
click at [256, 9] on link "Employees" at bounding box center [255, 11] width 31 height 8
click at [23, 64] on div "Imports" at bounding box center [30, 64] width 20 height 10
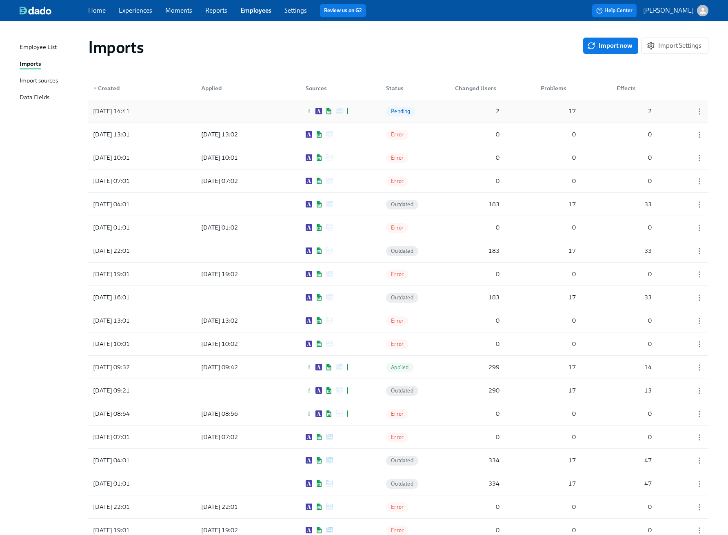
click at [240, 112] on div at bounding box center [231, 111] width 73 height 16
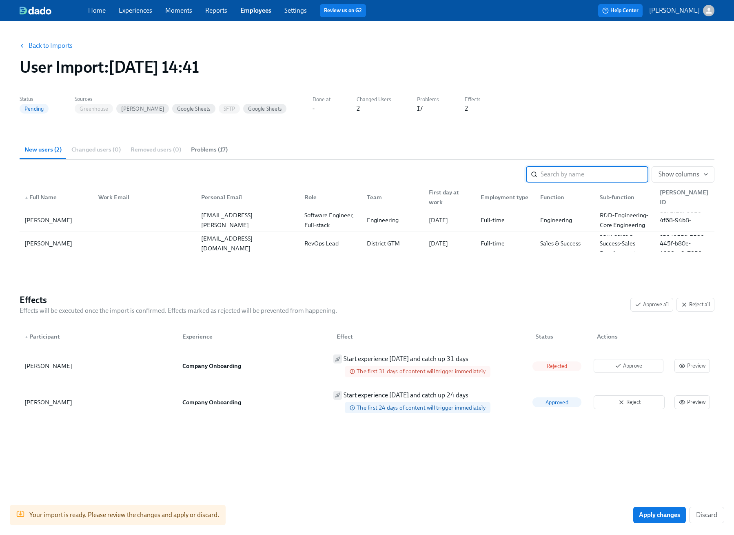
click at [58, 46] on link "Back to Imports" at bounding box center [51, 46] width 44 height 8
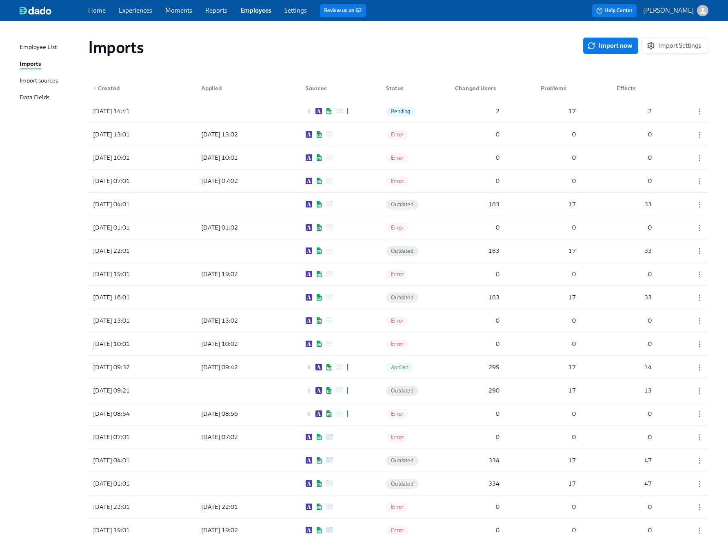
click at [132, 13] on link "Experiences" at bounding box center [135, 11] width 33 height 8
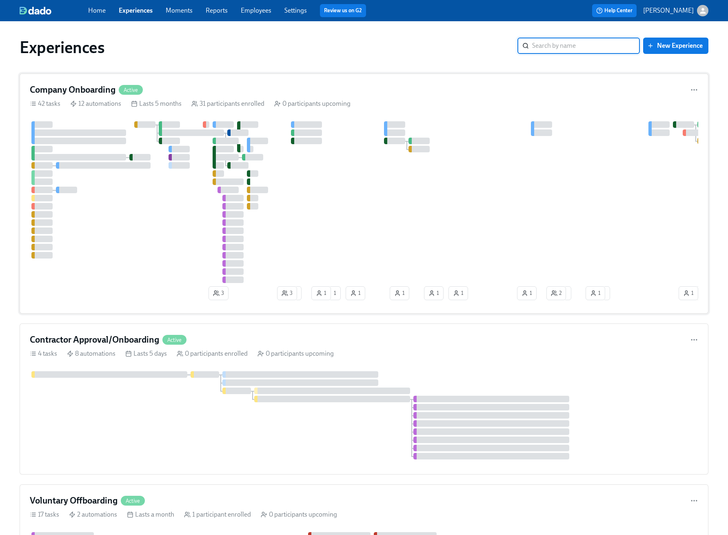
click at [382, 93] on div "Company Onboarding Active" at bounding box center [364, 90] width 669 height 12
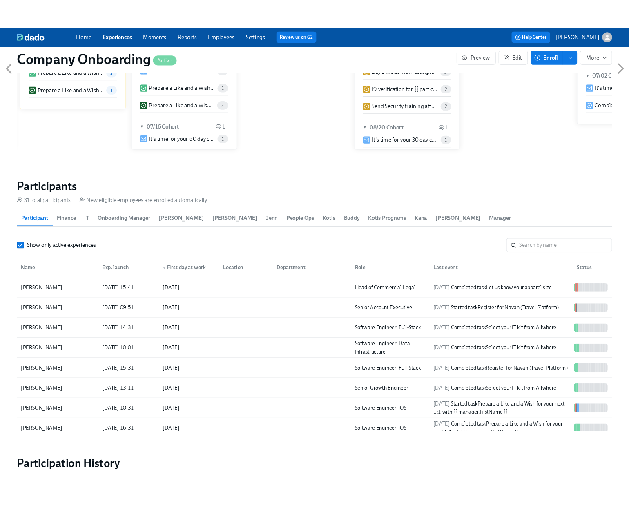
scroll to position [698, 0]
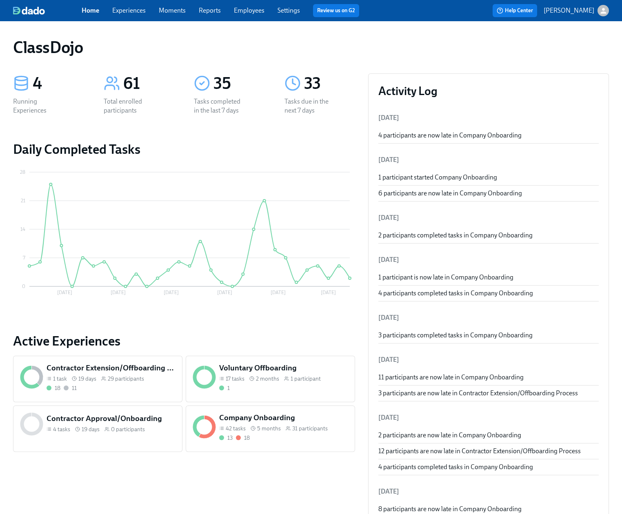
click at [301, 431] on span "31 participants" at bounding box center [310, 429] width 36 height 8
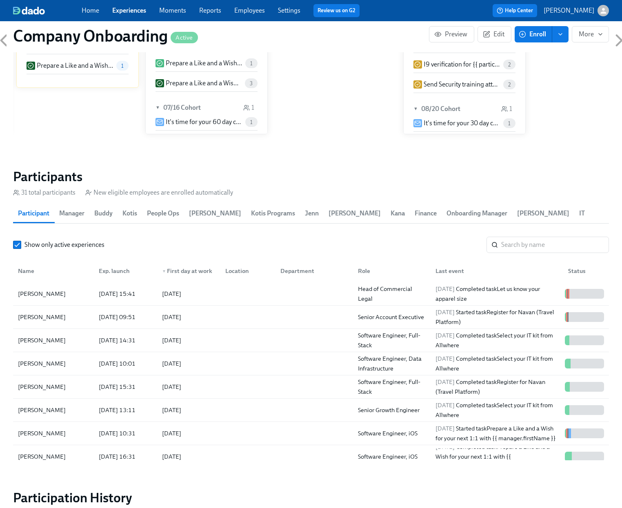
scroll to position [1024, 0]
